Goal: Contribute content: Add original content to the website for others to see

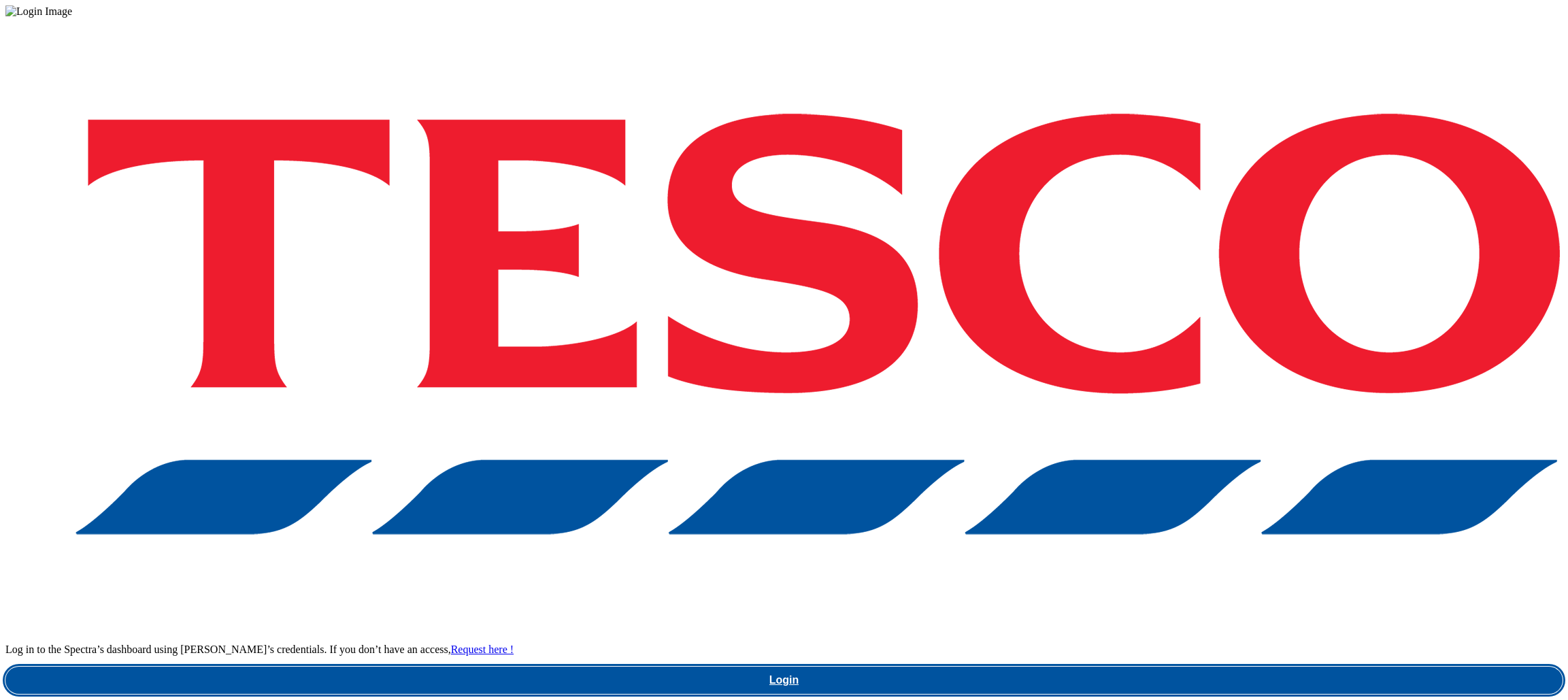
click at [1196, 667] on link "Login" at bounding box center [784, 680] width 1557 height 27
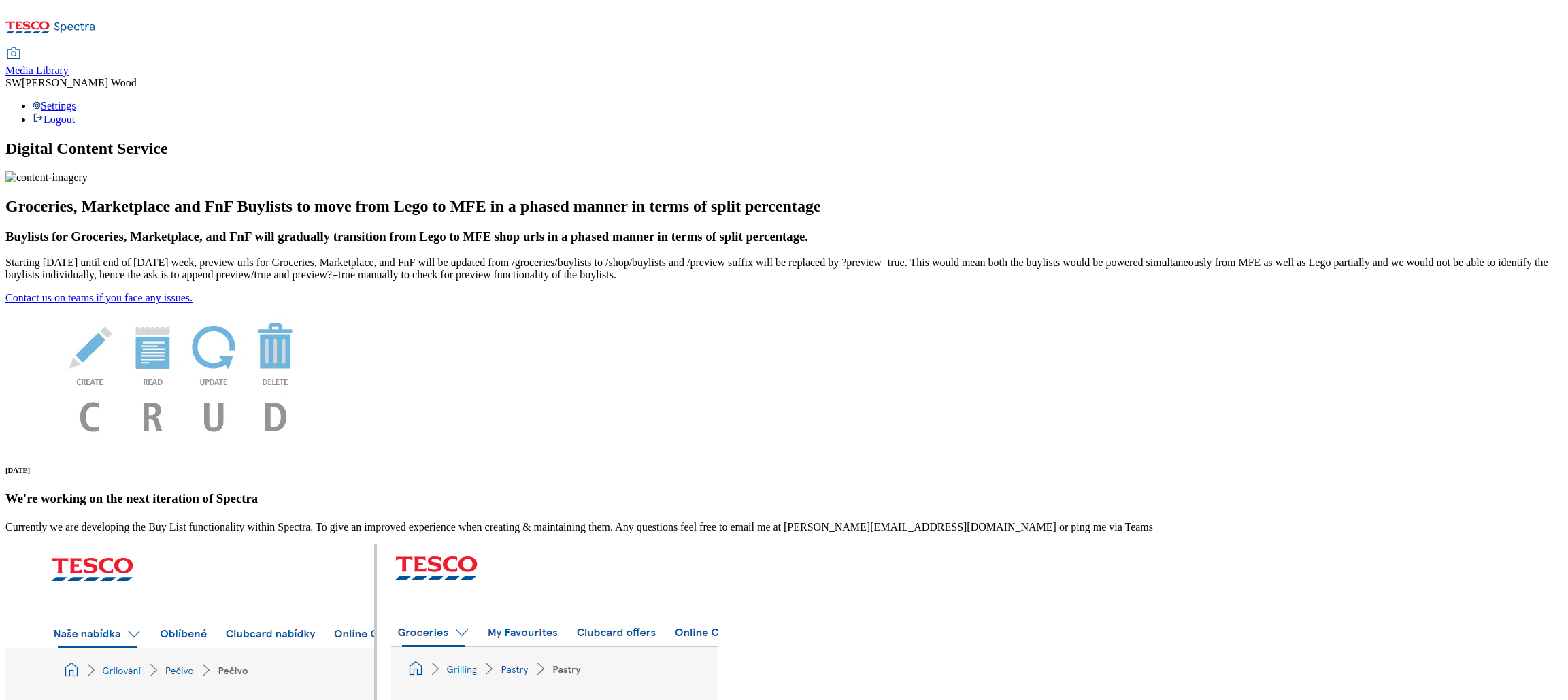
click at [69, 64] on span "Media Library" at bounding box center [37, 69] width 63 height 11
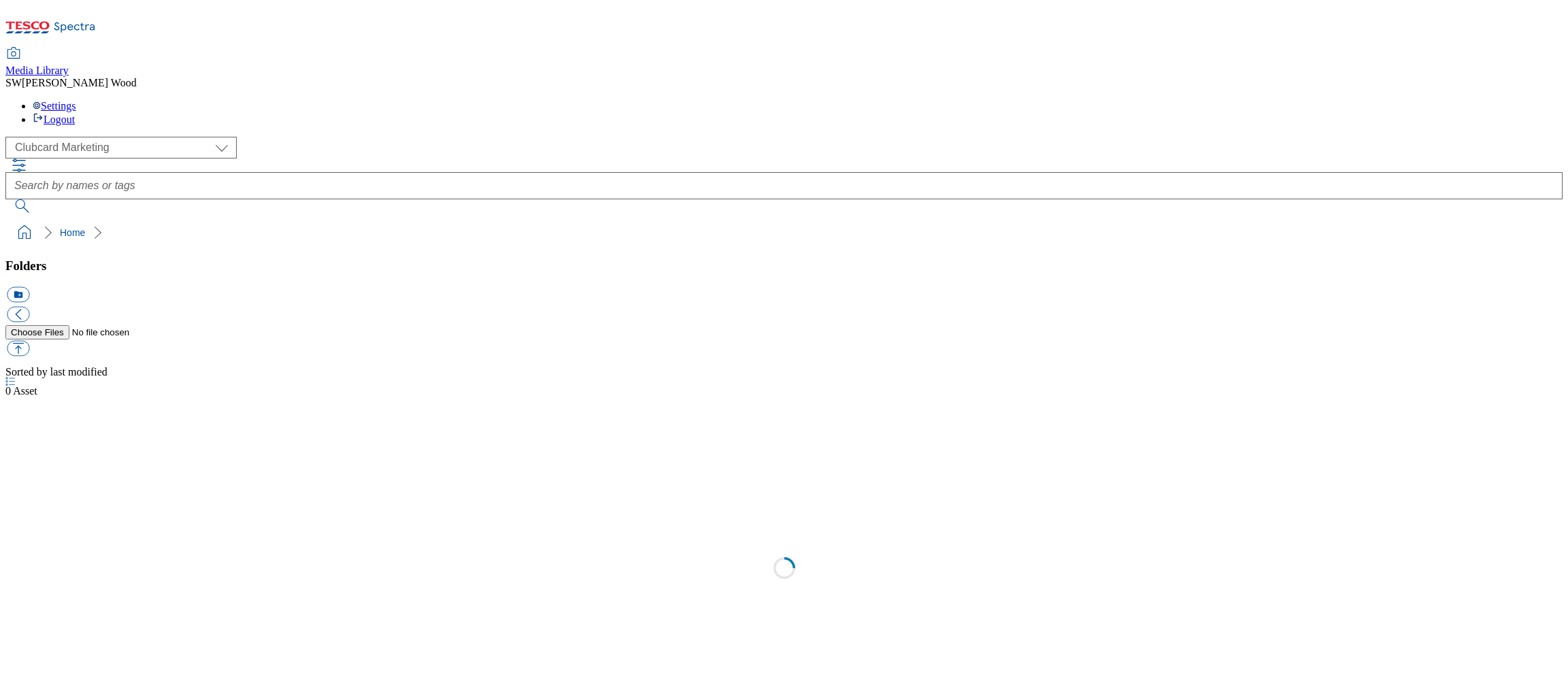
scroll to position [2, 0]
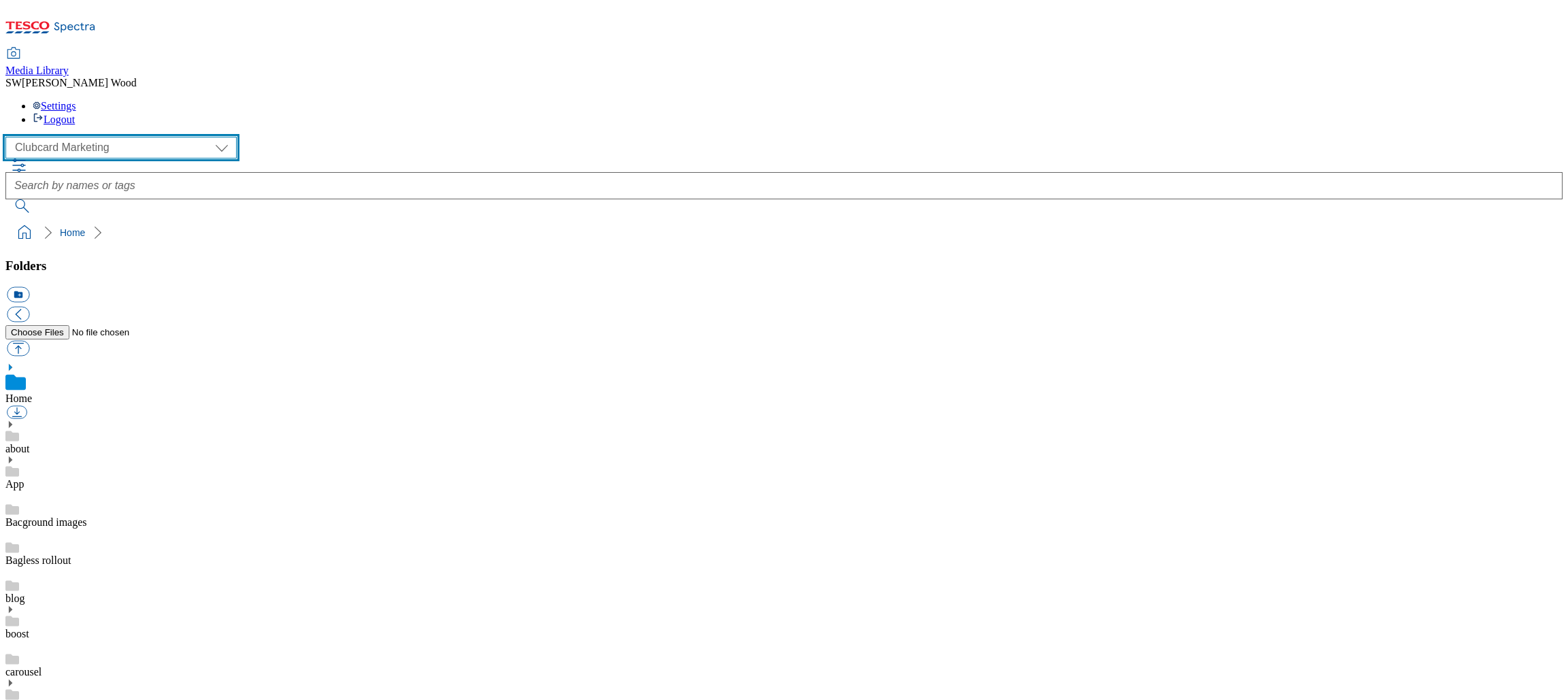
select select "flare-ghs-mktg"
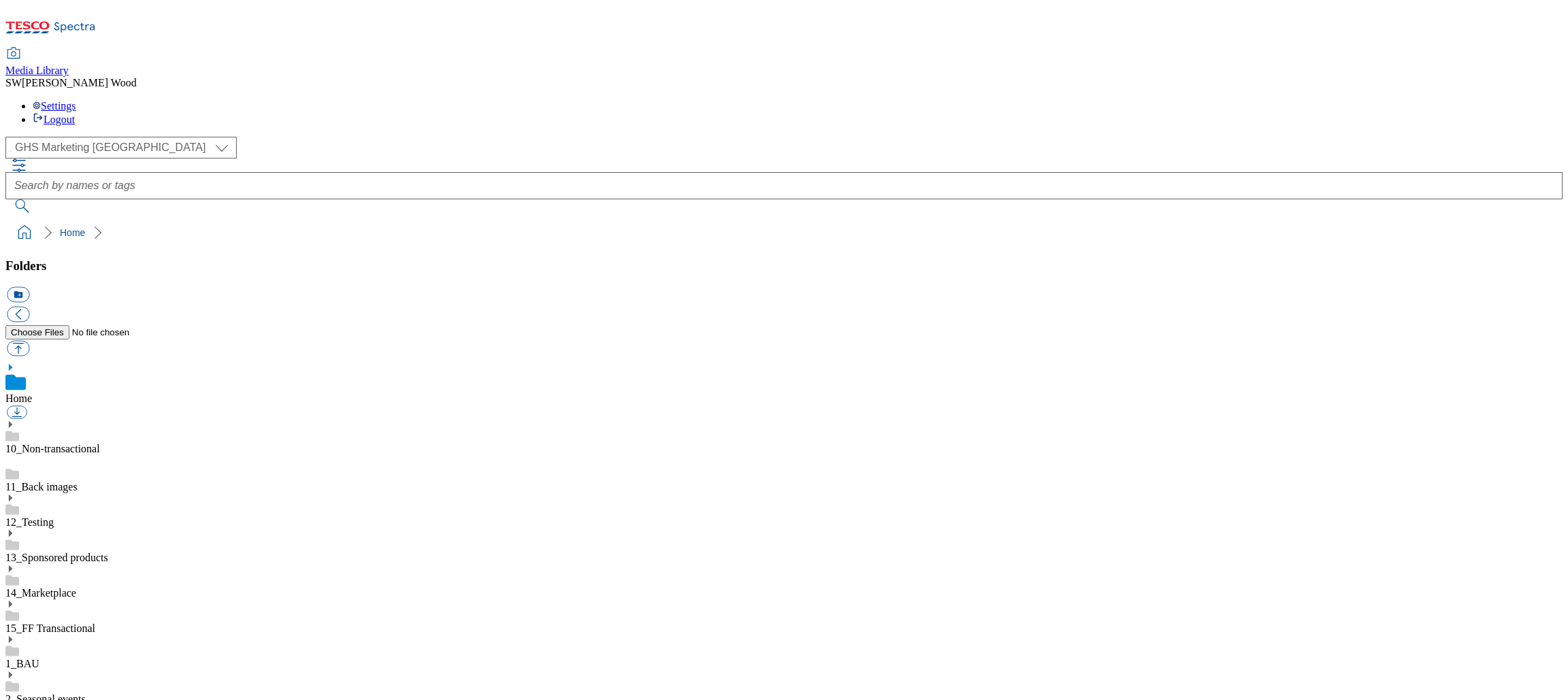
click at [40, 658] on link "1_BAU" at bounding box center [22, 663] width 34 height 11
drag, startPoint x: 27, startPoint y: 342, endPoint x: 33, endPoint y: 349, distance: 9.2
click at [27, 620] on div "1_BAU" at bounding box center [784, 645] width 1557 height 50
click at [15, 620] on icon at bounding box center [10, 624] width 10 height 10
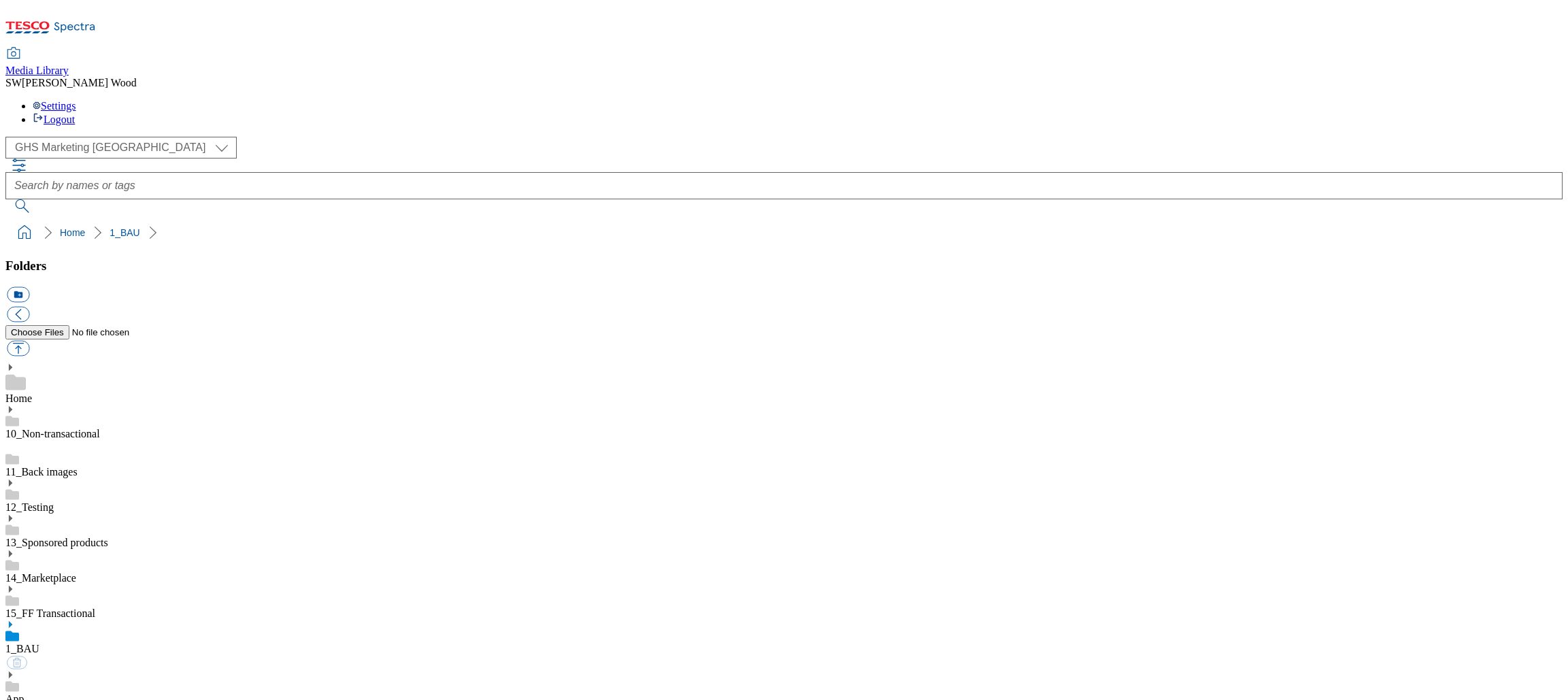
drag, startPoint x: 47, startPoint y: 387, endPoint x: 69, endPoint y: 402, distance: 26.6
click at [15, 699] on icon at bounding box center [10, 710] width 10 height 10
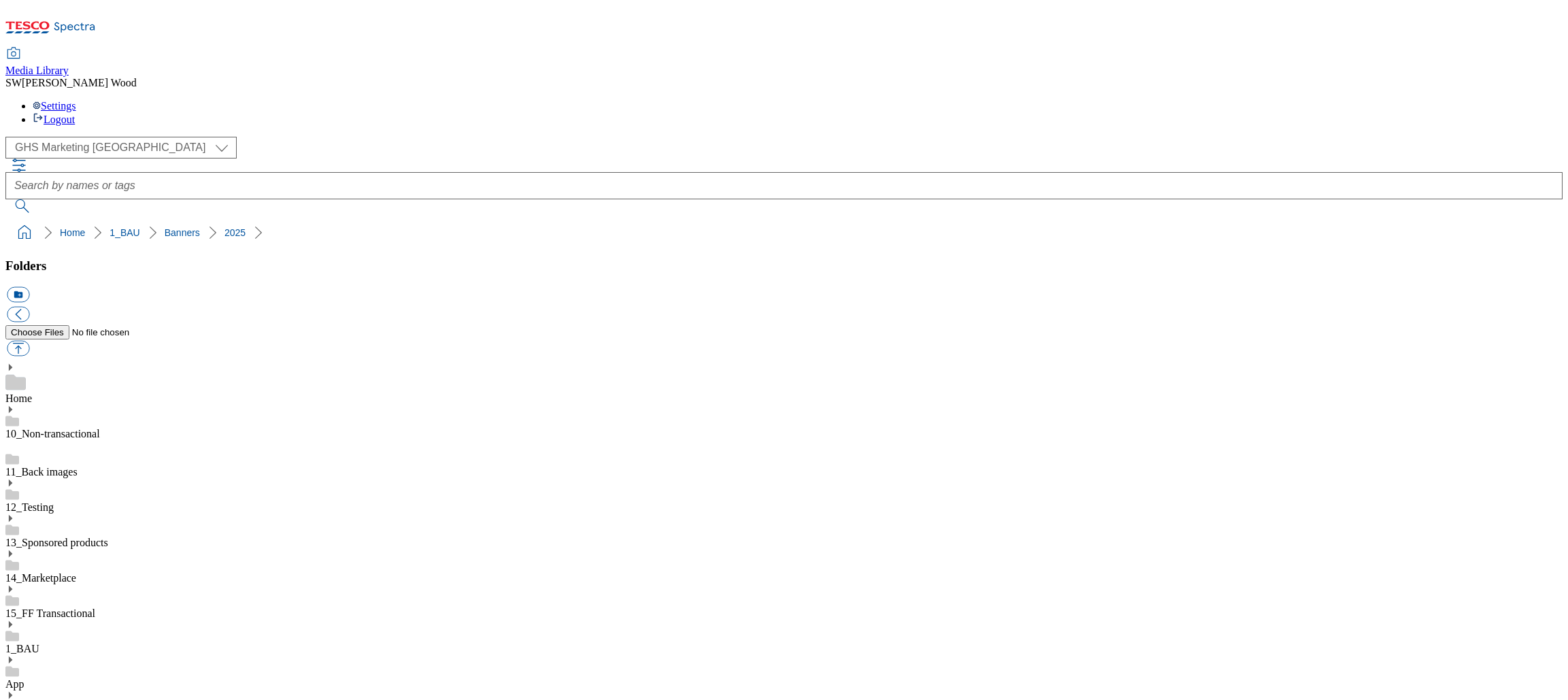
scroll to position [419, 0]
click at [29, 287] on button "icon_new_folder" at bounding box center [18, 295] width 23 height 16
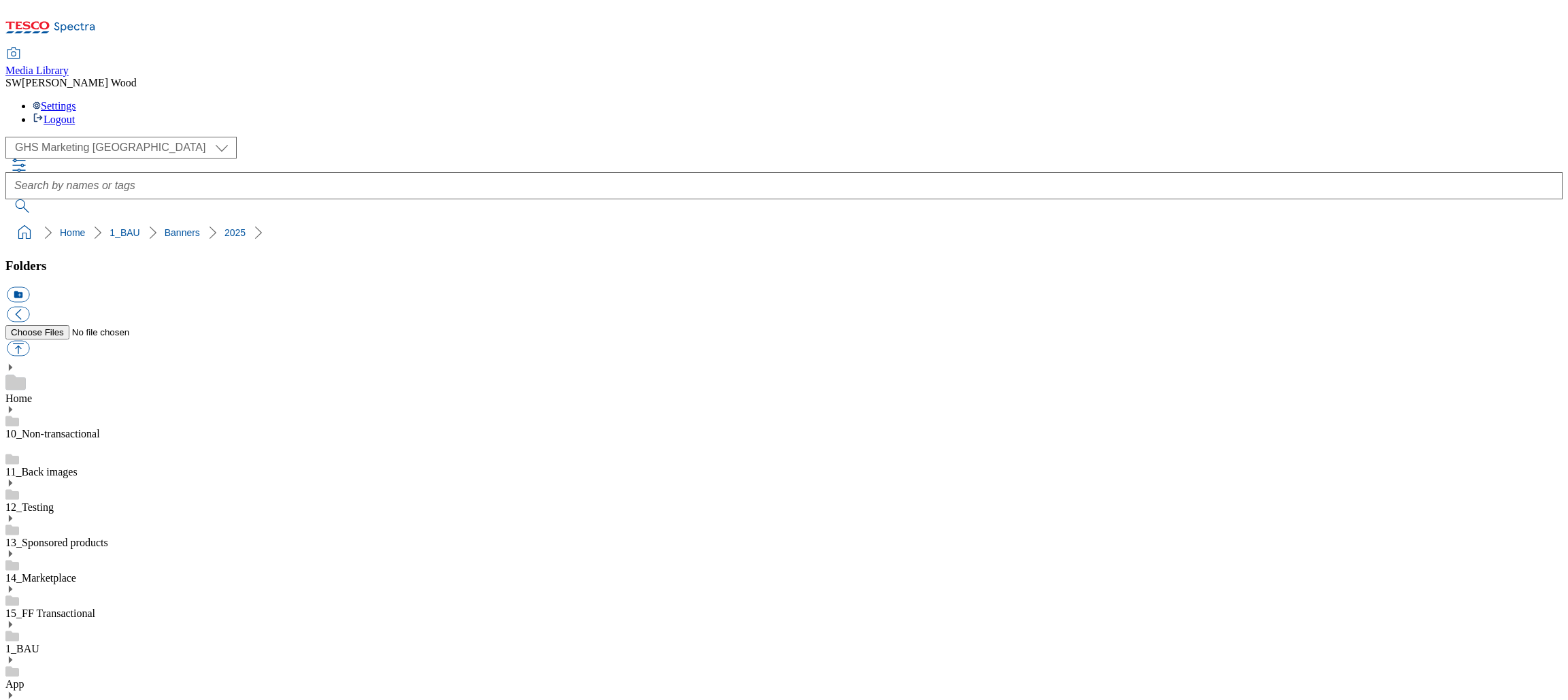
paste input "2533-WF-510550"
type input "2533-WF-510550"
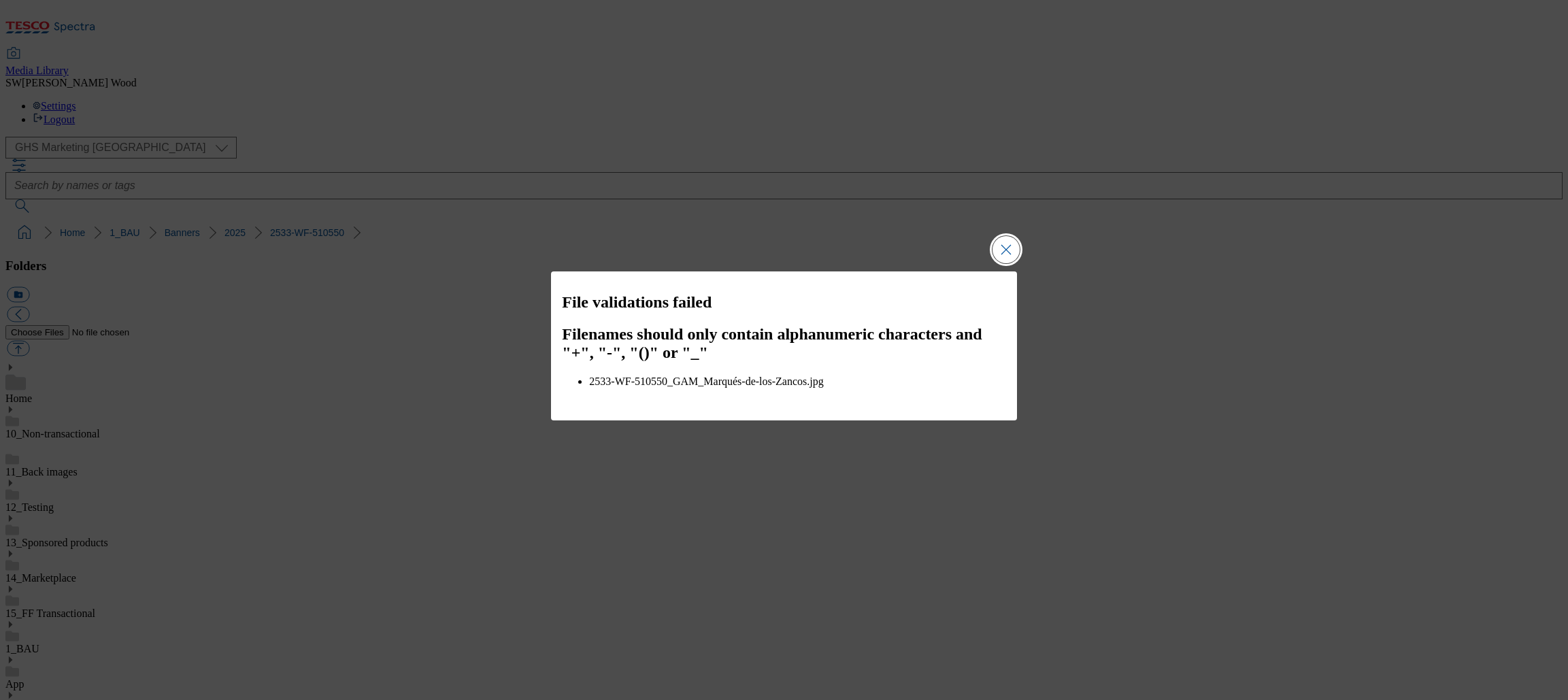
click at [1003, 254] on button "Close Modal" at bounding box center [1006, 249] width 27 height 27
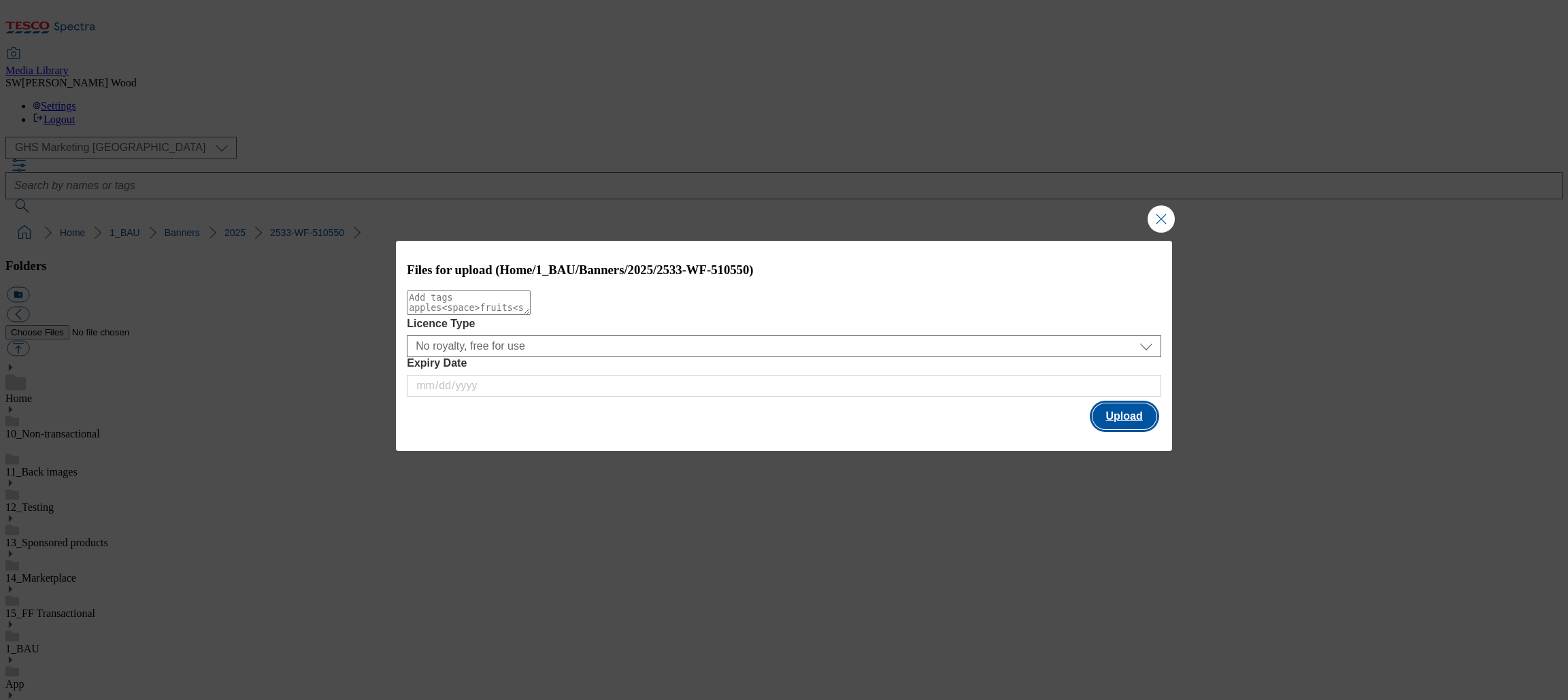
click at [1123, 419] on button "Upload" at bounding box center [1124, 416] width 64 height 26
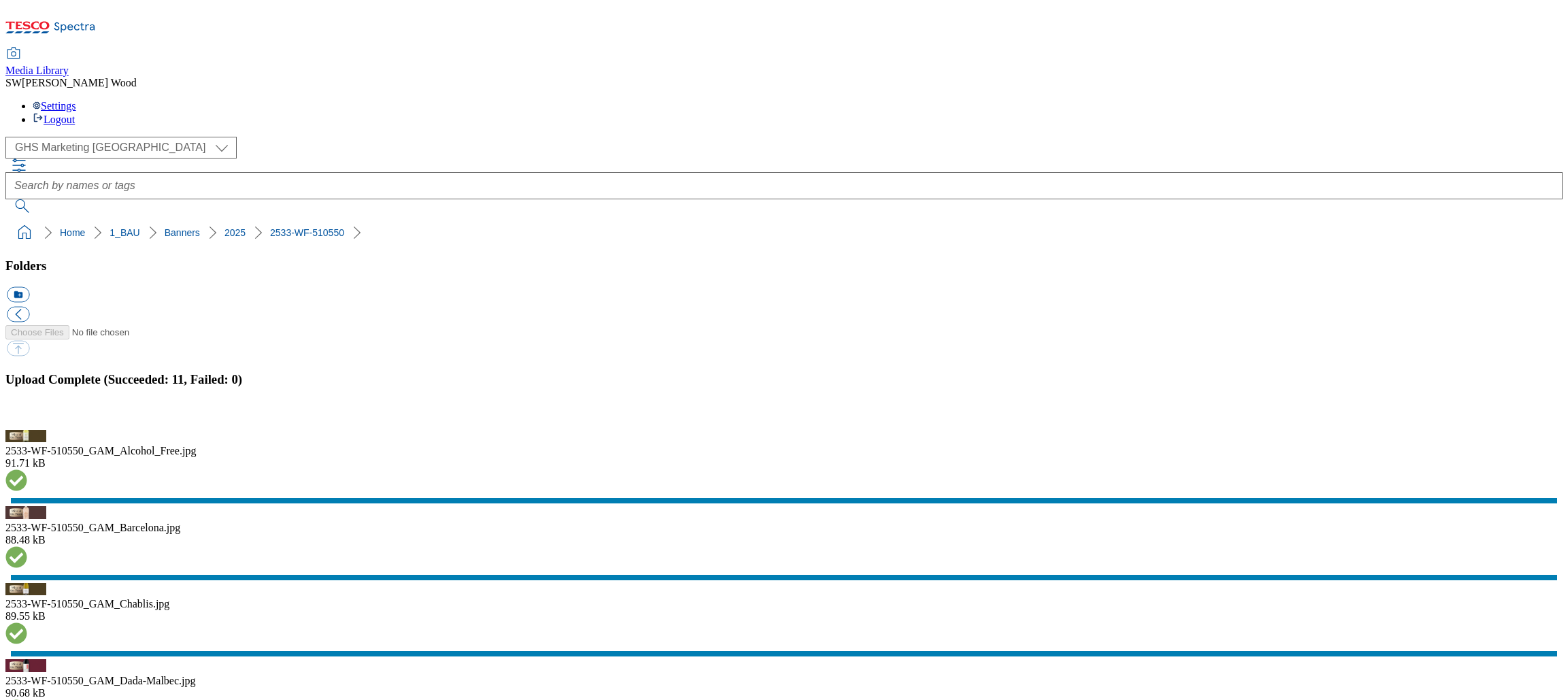
drag, startPoint x: 270, startPoint y: 131, endPoint x: -5, endPoint y: 132, distance: 275.0
copy ol "Home 1_BAU Banners 2025 2533-WF-510550"
